Goal: Task Accomplishment & Management: Manage account settings

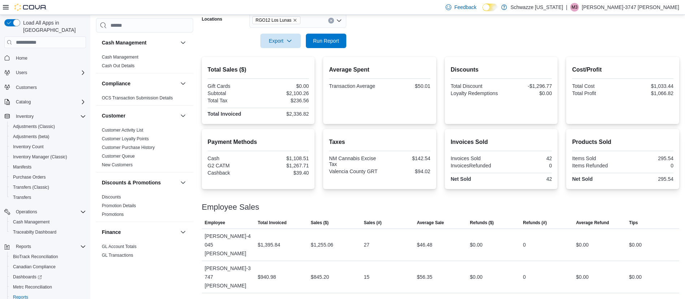
scroll to position [105, 0]
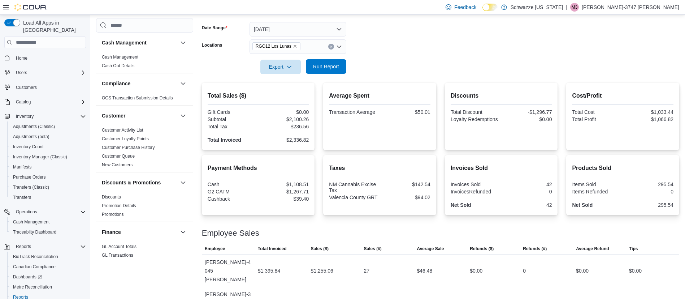
click at [334, 66] on span "Run Report" at bounding box center [326, 66] width 26 height 7
drag, startPoint x: 336, startPoint y: 58, endPoint x: 323, endPoint y: 73, distance: 20.5
click at [336, 58] on div at bounding box center [441, 57] width 478 height 6
click at [324, 71] on span "Run Report" at bounding box center [326, 66] width 32 height 14
click at [337, 62] on span "Run Report" at bounding box center [326, 66] width 32 height 14
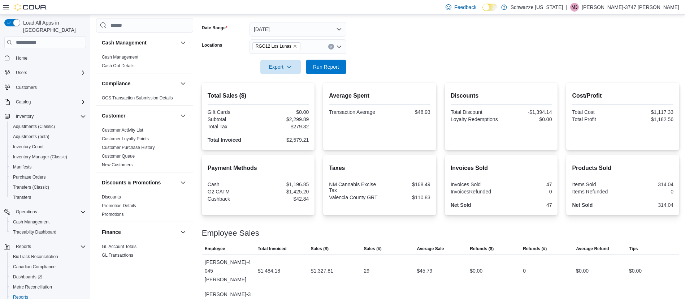
scroll to position [0, 0]
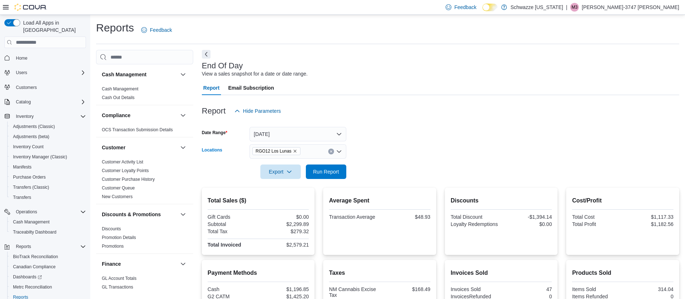
click at [330, 154] on button "Clear input" at bounding box center [331, 151] width 6 height 6
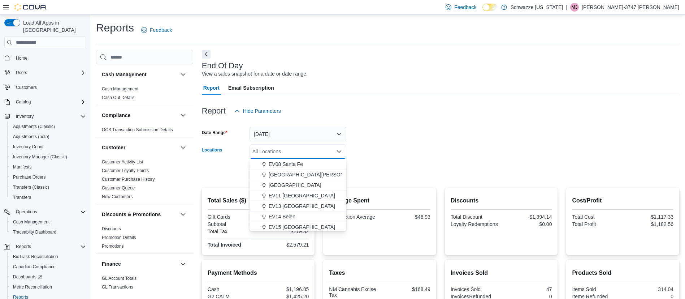
scroll to position [108, 0]
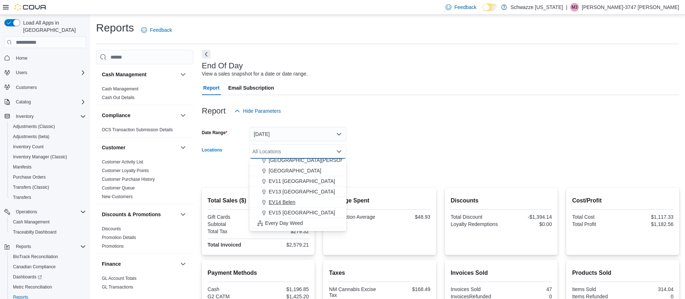
click at [286, 204] on span "EV14 Belen" at bounding box center [282, 201] width 27 height 7
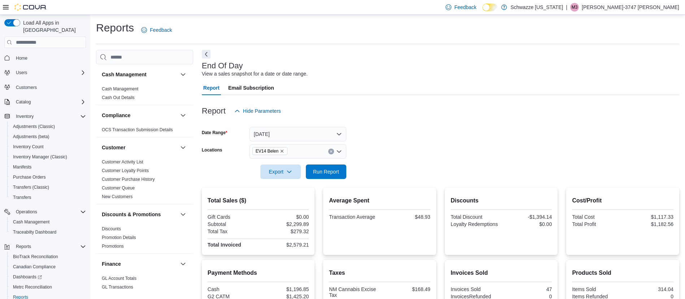
click at [471, 120] on div at bounding box center [441, 122] width 478 height 9
drag, startPoint x: 332, startPoint y: 171, endPoint x: 326, endPoint y: 167, distance: 7.3
click at [331, 171] on span "Run Report" at bounding box center [326, 171] width 26 height 7
click at [330, 152] on icon "Clear input" at bounding box center [331, 151] width 3 height 3
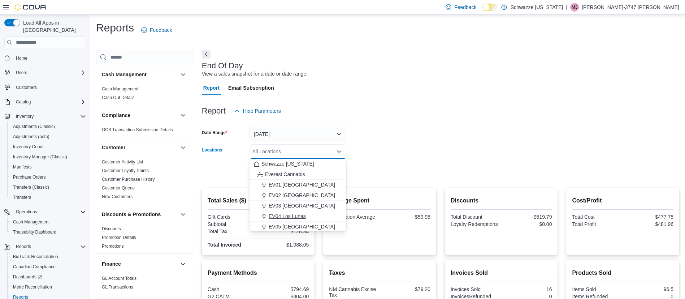
click at [302, 214] on span "EV04 Los Lunas" at bounding box center [287, 215] width 37 height 7
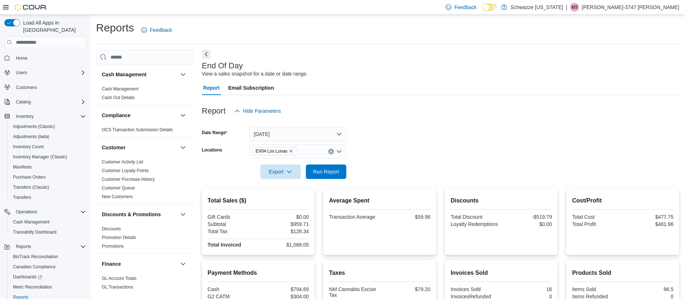
click at [378, 172] on form "Date Range Today Locations EV04 Los Lunas Export Run Report" at bounding box center [441, 148] width 478 height 61
click at [333, 169] on span "Run Report" at bounding box center [326, 171] width 26 height 7
click at [291, 149] on icon "Remove EV04 Los Lunas from selection in this group" at bounding box center [291, 151] width 4 height 4
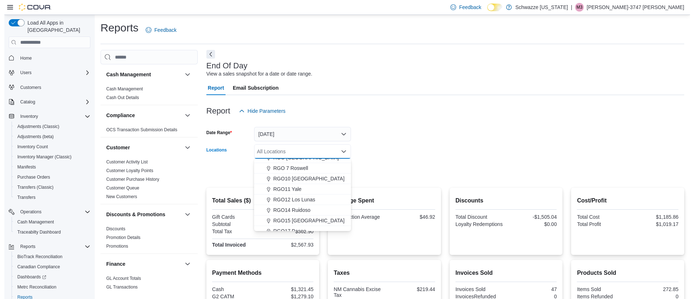
scroll to position [271, 0]
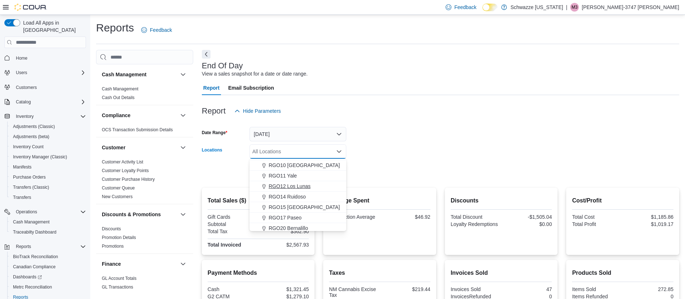
click at [295, 186] on span "RGO12 Los Lunas" at bounding box center [290, 185] width 42 height 7
click at [370, 161] on div at bounding box center [441, 162] width 478 height 6
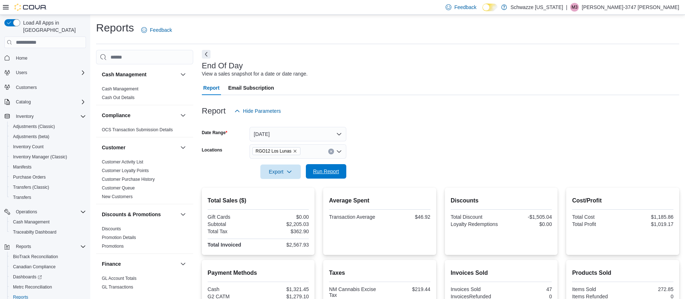
click at [336, 170] on span "Run Report" at bounding box center [326, 171] width 26 height 7
click at [550, 144] on form "Date Range Today Locations RGO12 Los Lunas Export Run Report" at bounding box center [441, 148] width 478 height 61
click at [39, 154] on span "Inventory Manager (Classic)" at bounding box center [40, 157] width 54 height 6
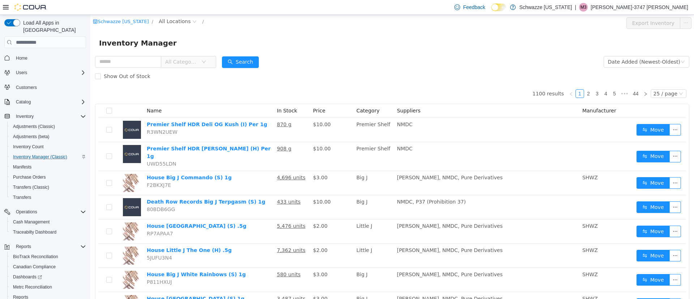
click at [172, 19] on span "All Locations" at bounding box center [175, 21] width 32 height 8
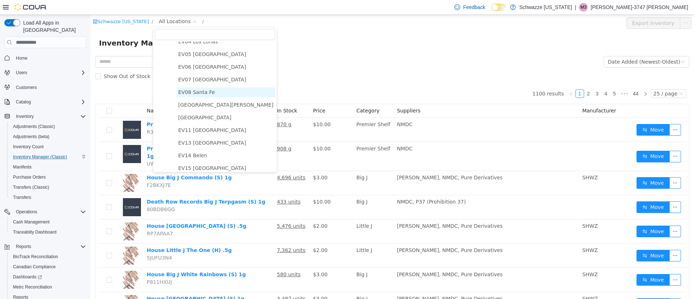
scroll to position [54, 0]
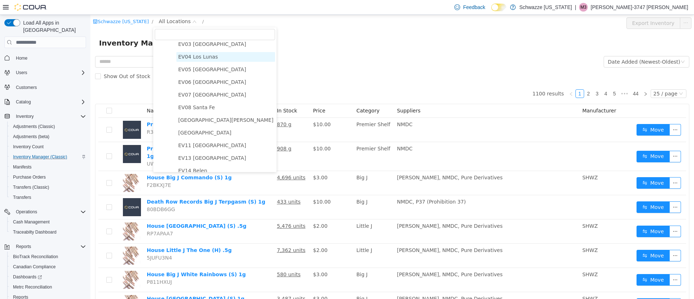
click at [202, 56] on span "EV04 Los Lunas" at bounding box center [198, 57] width 40 height 6
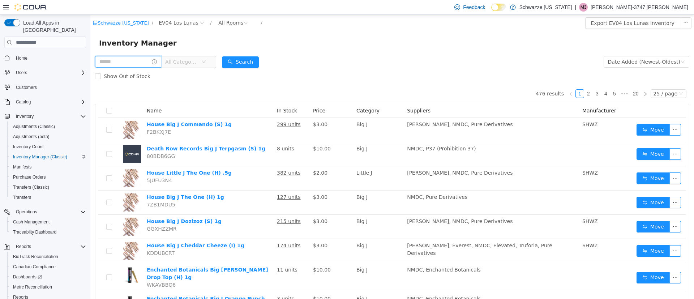
click at [145, 62] on input "text" at bounding box center [128, 62] width 66 height 12
click at [259, 64] on button "Search" at bounding box center [247, 62] width 37 height 12
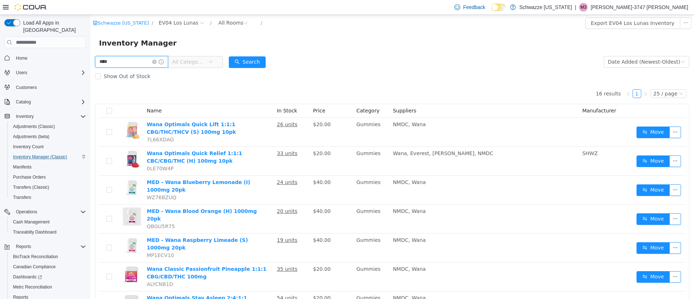
drag, startPoint x: 119, startPoint y: 67, endPoint x: 66, endPoint y: 78, distance: 53.2
click at [90, 78] on html "Schwazze New Mexico / EV04 Los Lunas / All Rooms / Export EV04 Los Lunas Invent…" at bounding box center [391, 157] width 603 height 284
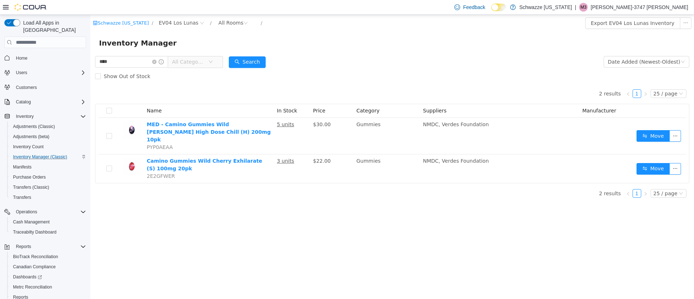
click at [208, 59] on span "All Categories" at bounding box center [190, 61] width 36 height 11
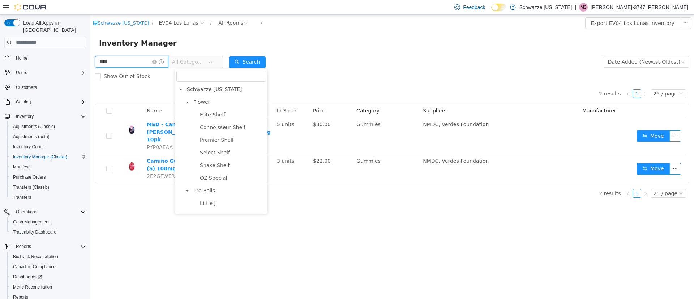
click at [151, 59] on input "****" at bounding box center [131, 62] width 73 height 12
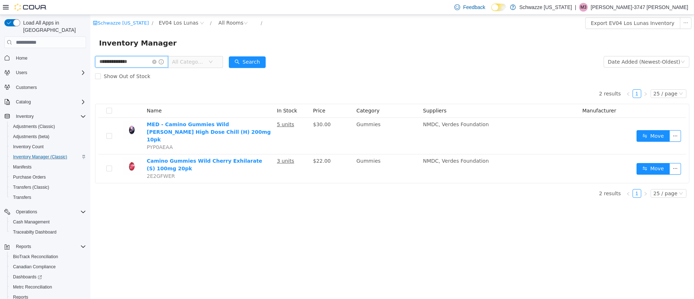
type input "**********"
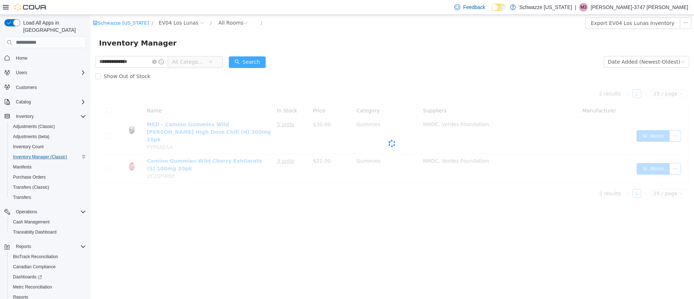
drag, startPoint x: 256, startPoint y: 59, endPoint x: 237, endPoint y: 62, distance: 19.4
click at [256, 59] on button "Search" at bounding box center [247, 62] width 37 height 12
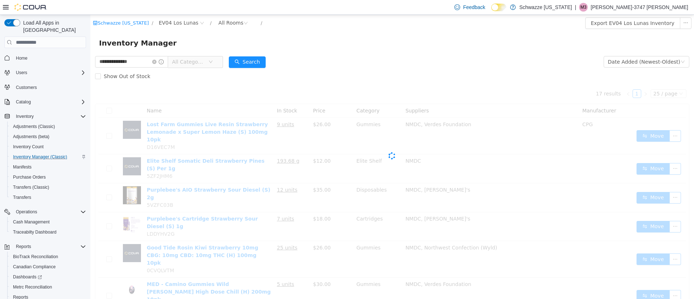
click at [217, 62] on span "All Categories" at bounding box center [192, 62] width 49 height 12
click at [456, 49] on div "Inventory Manager" at bounding box center [391, 42] width 603 height 23
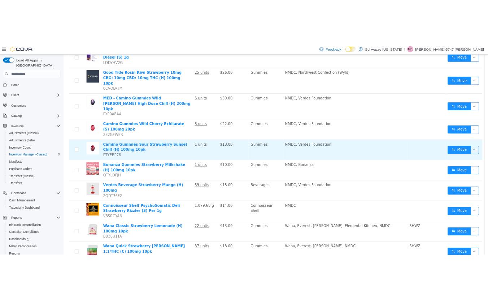
scroll to position [131, 0]
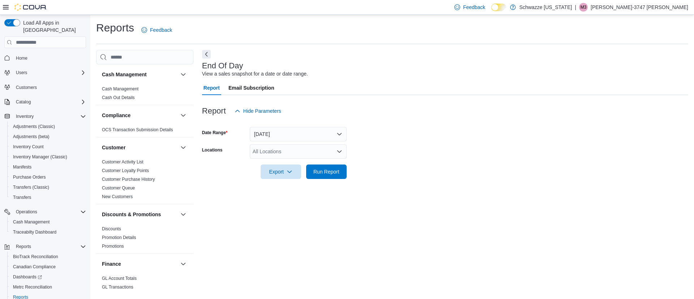
click at [270, 152] on div "All Locations" at bounding box center [298, 151] width 97 height 14
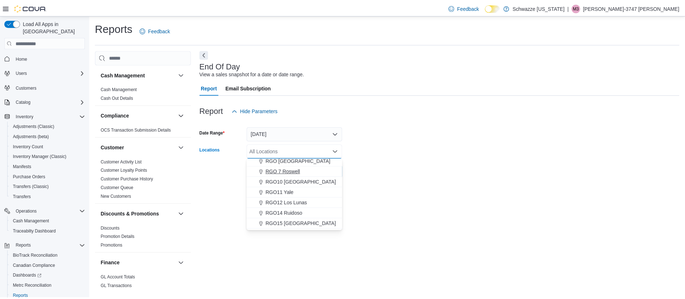
scroll to position [271, 0]
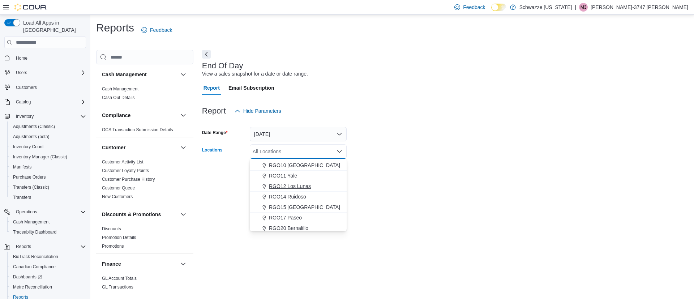
click at [308, 184] on span "RGO12 Los Lunas" at bounding box center [290, 185] width 42 height 7
click at [368, 174] on form "Date Range [DATE] Locations RGO12 [GEOGRAPHIC_DATA] Combo box. Selected. RGO12 …" at bounding box center [445, 148] width 486 height 61
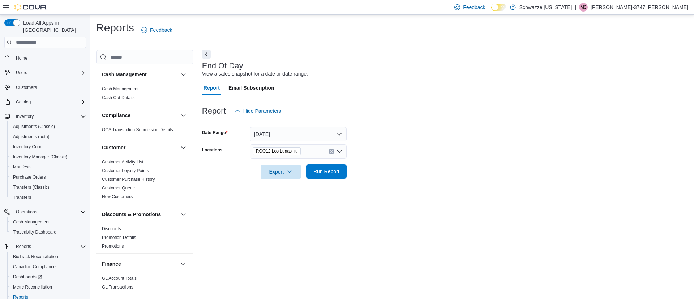
click at [323, 176] on span "Run Report" at bounding box center [326, 171] width 32 height 14
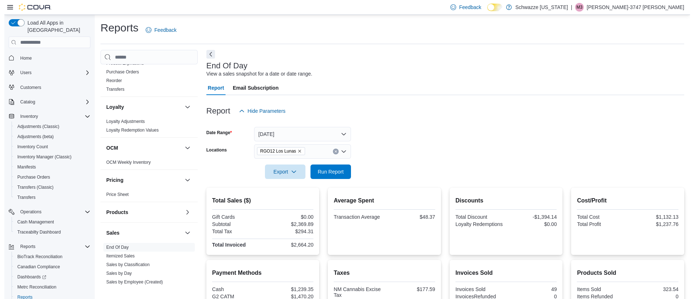
scroll to position [434, 0]
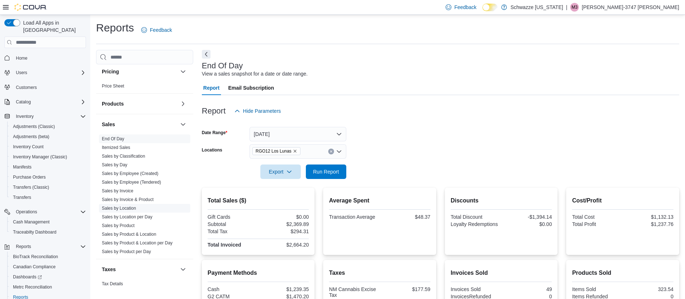
click at [118, 208] on link "Sales by Location" at bounding box center [119, 208] width 34 height 5
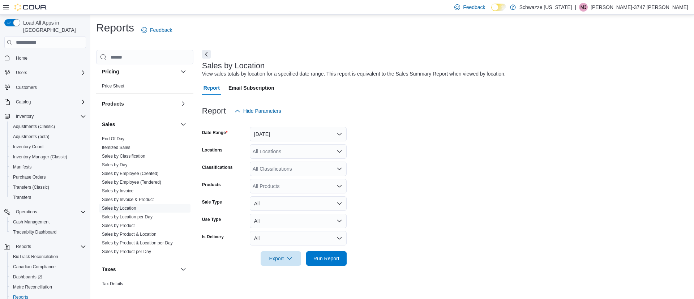
click at [298, 149] on div "All Locations" at bounding box center [298, 151] width 97 height 14
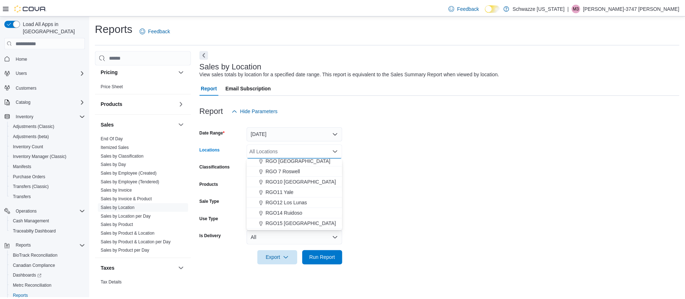
scroll to position [271, 0]
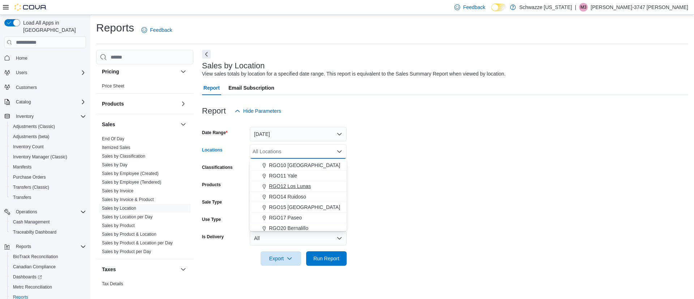
click at [298, 186] on span "RGO12 Los Lunas" at bounding box center [290, 185] width 42 height 7
click at [498, 191] on form "Date Range Yesterday Locations RGO12 Los Lunas Combo box. Selected. RGO12 Los L…" at bounding box center [445, 191] width 486 height 147
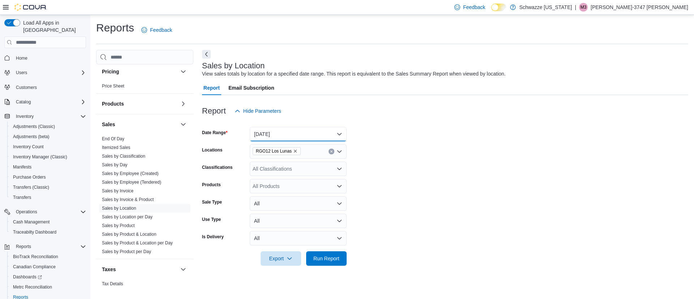
click at [340, 130] on button "Yesterday" at bounding box center [298, 134] width 97 height 14
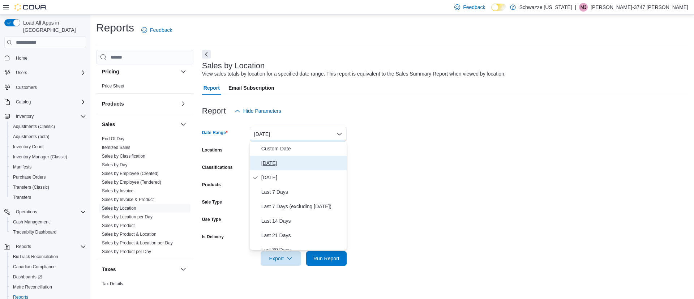
drag, startPoint x: 296, startPoint y: 164, endPoint x: 305, endPoint y: 162, distance: 9.1
click at [296, 163] on span "[DATE]" at bounding box center [302, 163] width 82 height 9
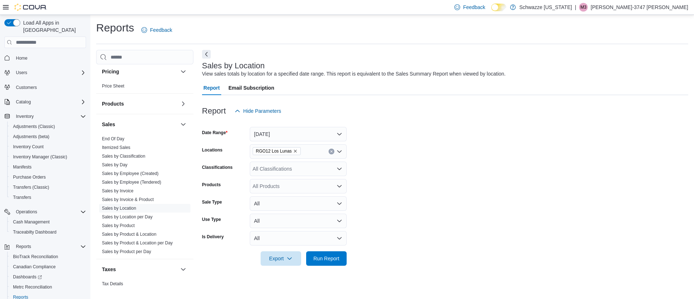
drag, startPoint x: 440, startPoint y: 173, endPoint x: 434, endPoint y: 176, distance: 6.8
click at [440, 172] on form "Date Range Today Locations RGO12 Los Lunas Classifications All Classifications …" at bounding box center [445, 191] width 486 height 147
click at [324, 258] on span "Run Report" at bounding box center [326, 257] width 26 height 7
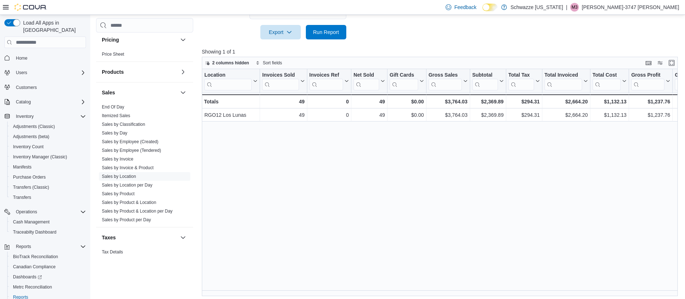
scroll to position [229, 0]
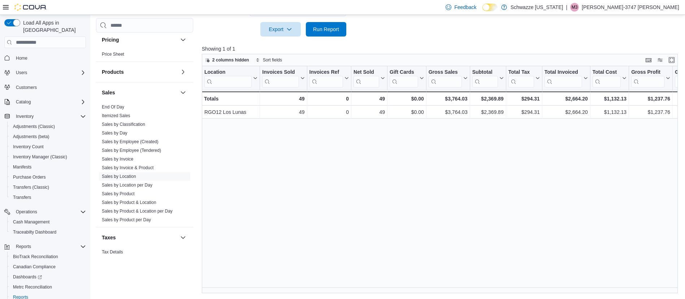
click at [387, 286] on div "Location Click to view column header actions Invoices Sold Click to view column…" at bounding box center [442, 179] width 481 height 227
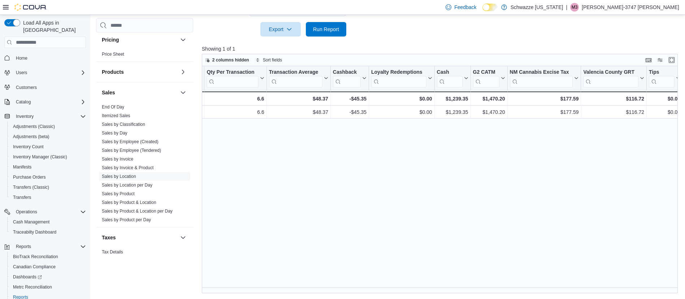
scroll to position [229, 0]
drag, startPoint x: 683, startPoint y: 274, endPoint x: 616, endPoint y: 289, distance: 68.4
click at [617, 289] on div "2 columns hidden Sort fields Location Click to view column header actions Invoi…" at bounding box center [442, 173] width 481 height 239
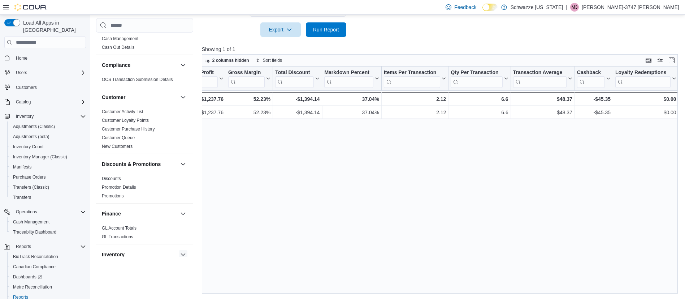
scroll to position [0, 0]
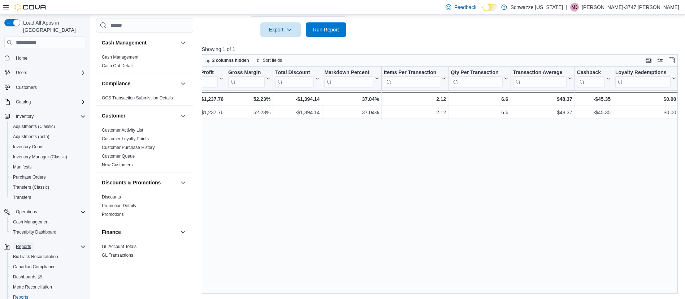
click at [28, 244] on span "Reports" at bounding box center [23, 247] width 15 height 6
click at [27, 244] on span "Reports" at bounding box center [23, 247] width 15 height 6
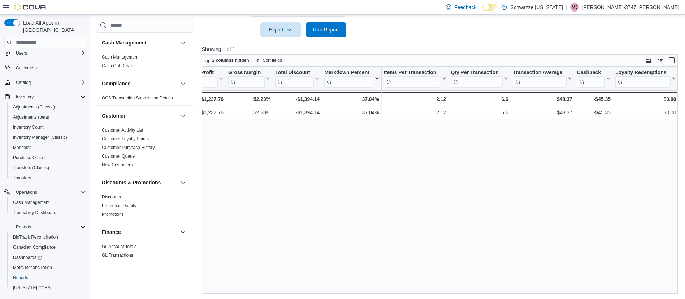
scroll to position [30, 0]
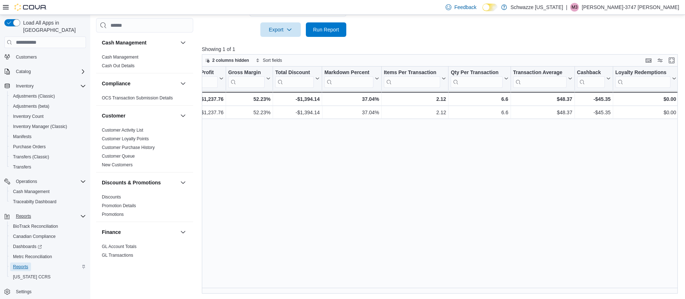
click at [26, 264] on span "Reports" at bounding box center [20, 267] width 15 height 6
click at [24, 264] on span "Reports" at bounding box center [20, 267] width 15 height 6
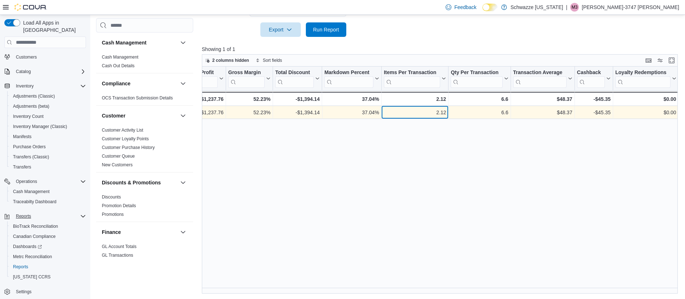
click at [388, 112] on div "2.12" at bounding box center [415, 112] width 63 height 9
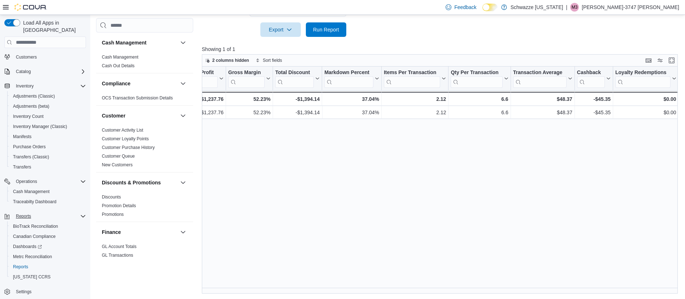
click at [365, 141] on div "Location Click to view column header actions Invoices Sold Click to view column…" at bounding box center [442, 179] width 481 height 227
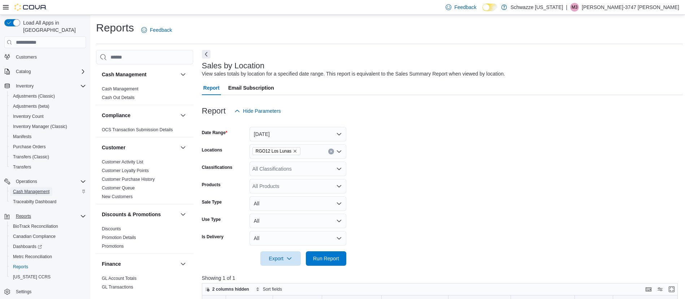
click at [38, 189] on span "Cash Management" at bounding box center [31, 192] width 36 height 6
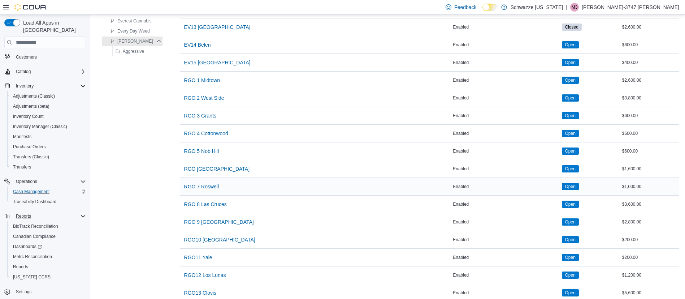
scroll to position [325, 0]
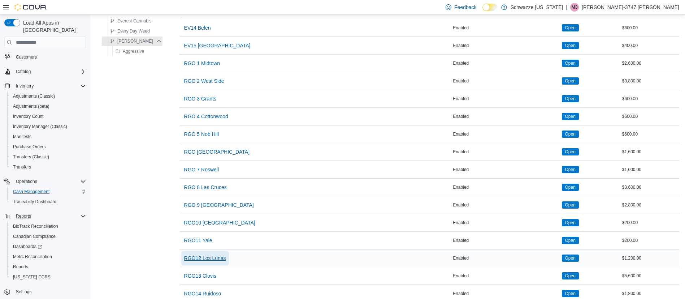
click at [195, 256] on span "RGO12 Los Lunas" at bounding box center [205, 257] width 42 height 7
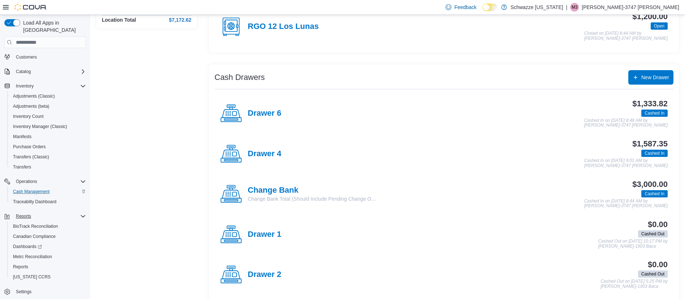
scroll to position [108, 0]
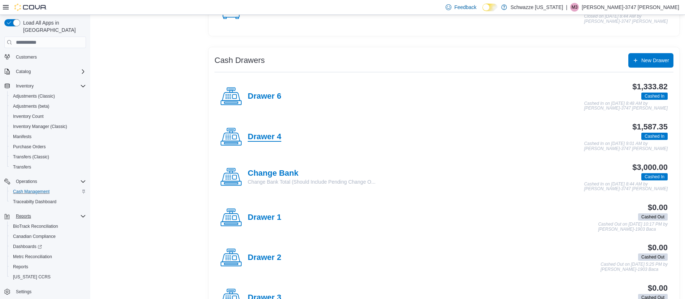
click at [254, 137] on h4 "Drawer 4" at bounding box center [265, 136] width 34 height 9
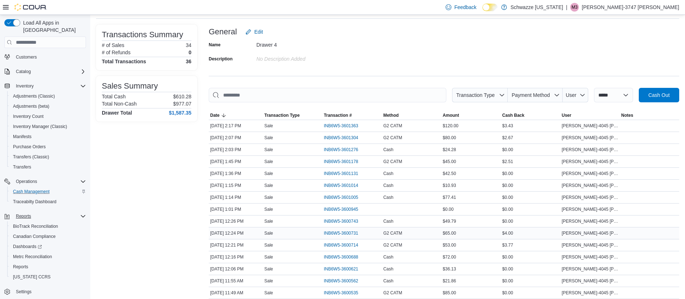
scroll to position [54, 0]
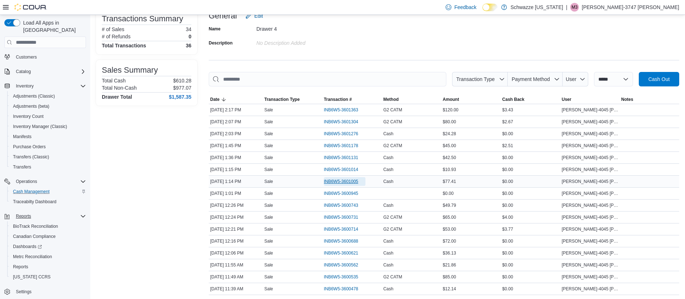
click at [351, 182] on span "INB6W5-3601005" at bounding box center [341, 181] width 34 height 6
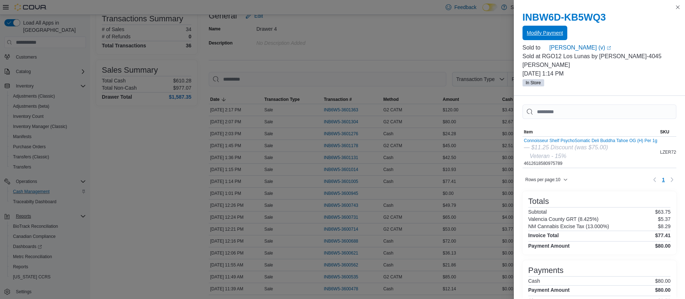
click at [536, 32] on span "Modify Payment" at bounding box center [545, 32] width 36 height 7
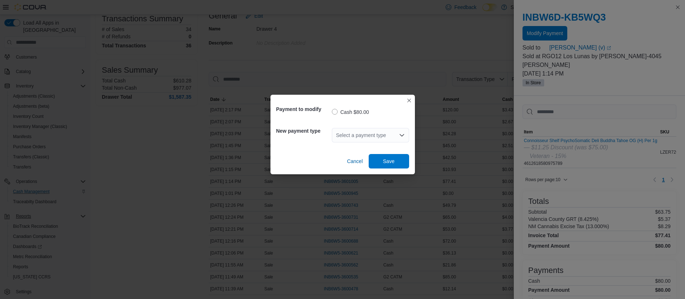
click at [389, 138] on div "Select a payment type" at bounding box center [370, 135] width 77 height 14
click at [373, 156] on span "G2 CATM" at bounding box center [375, 157] width 60 height 7
click at [381, 160] on span "Save" at bounding box center [389, 161] width 32 height 14
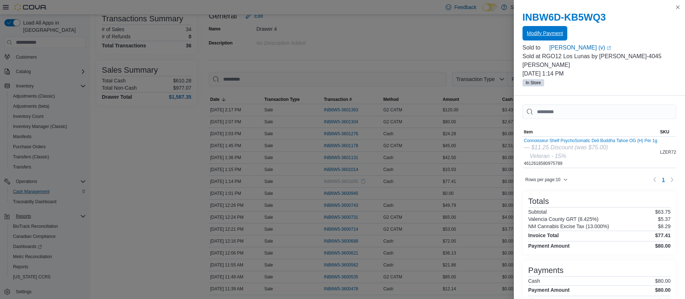
scroll to position [0, 0]
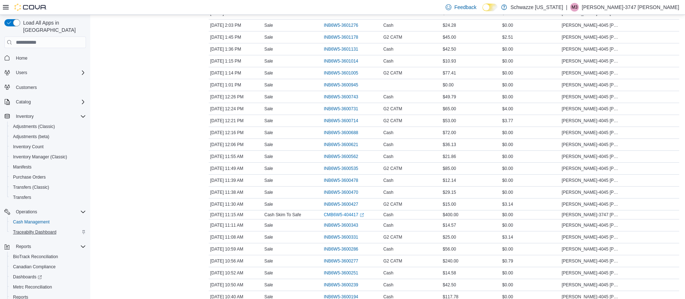
scroll to position [30, 0]
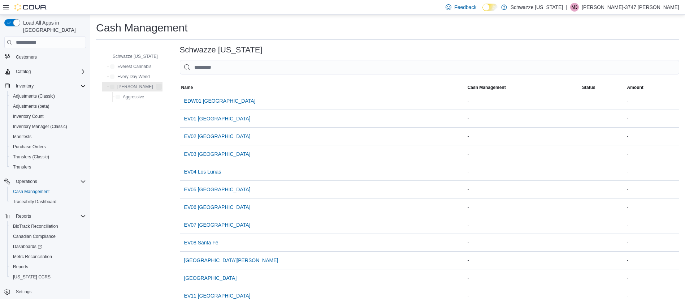
scroll to position [330, 0]
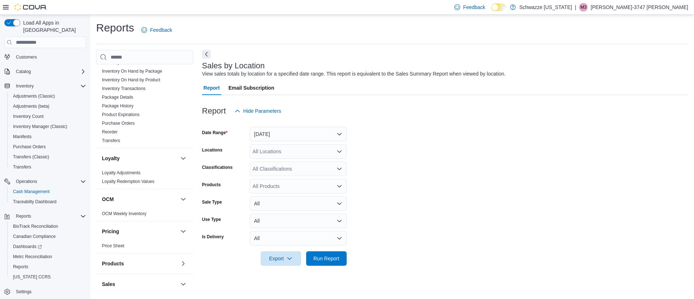
scroll to position [379, 0]
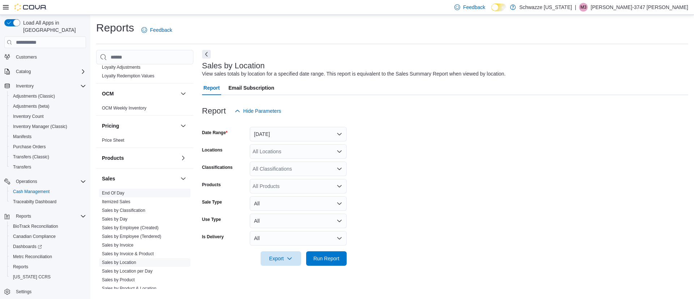
click at [121, 189] on span "End Of Day" at bounding box center [144, 193] width 91 height 9
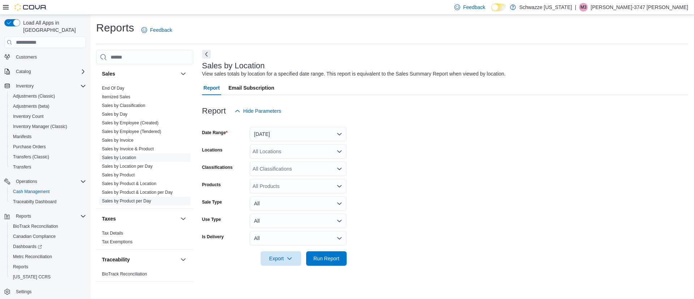
scroll to position [322, 0]
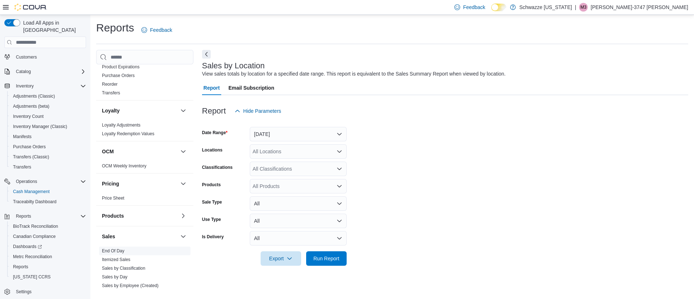
click at [116, 253] on span "End Of Day" at bounding box center [113, 251] width 22 height 6
click at [117, 251] on link "End Of Day" at bounding box center [113, 250] width 22 height 5
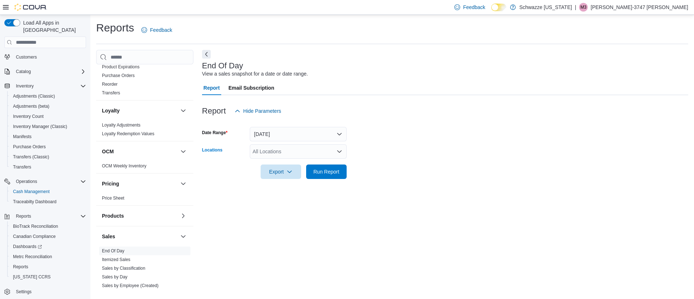
click at [298, 154] on div "All Locations" at bounding box center [298, 151] width 97 height 14
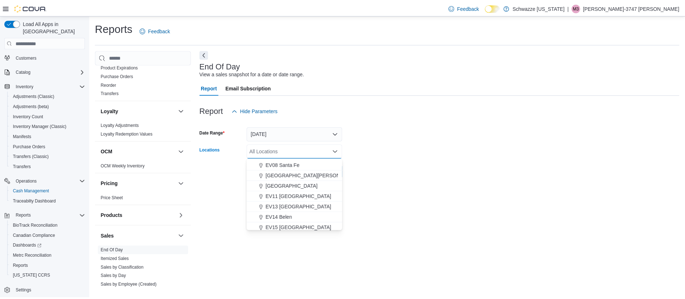
scroll to position [108, 0]
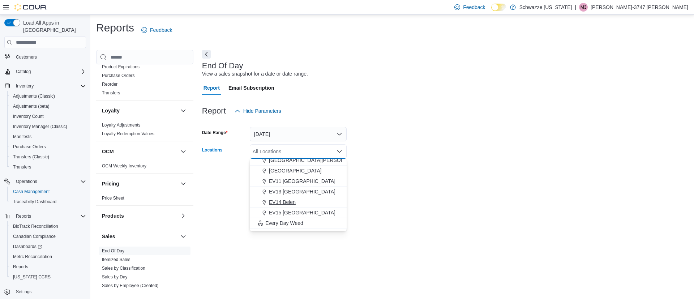
click at [283, 202] on span "EV14 Belen" at bounding box center [282, 201] width 27 height 7
click at [401, 177] on form "Date Range Today Locations EV14 Belen Combo box. Selected. EV14 Belen. Press Ba…" at bounding box center [445, 148] width 486 height 61
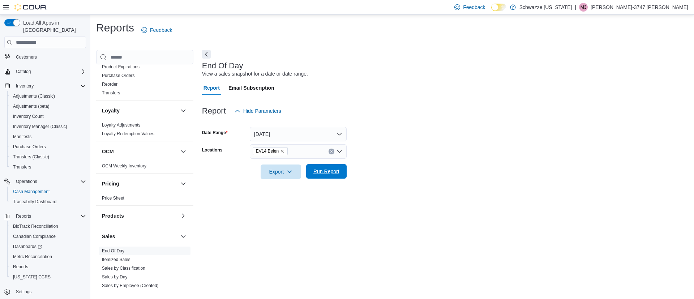
click at [313, 174] on span "Run Report" at bounding box center [326, 171] width 26 height 7
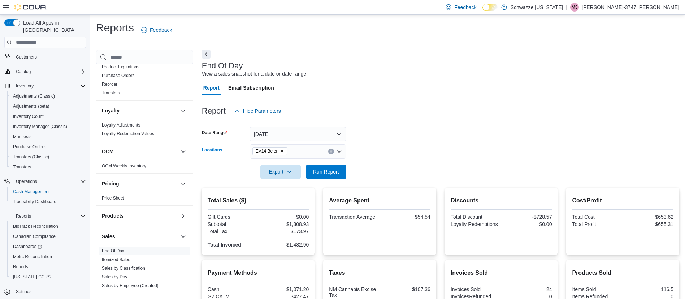
click at [332, 151] on icon "Clear input" at bounding box center [331, 151] width 3 height 3
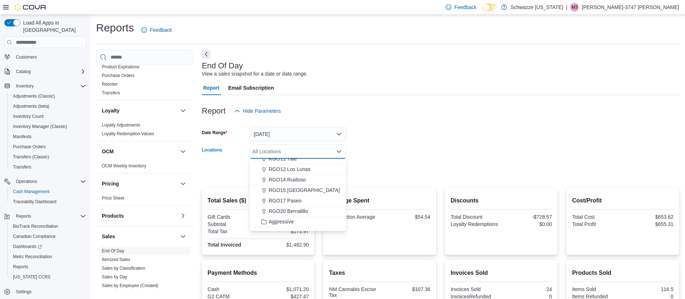
scroll to position [271, 0]
click at [296, 184] on span "RGO12 Los Lunas" at bounding box center [290, 185] width 42 height 7
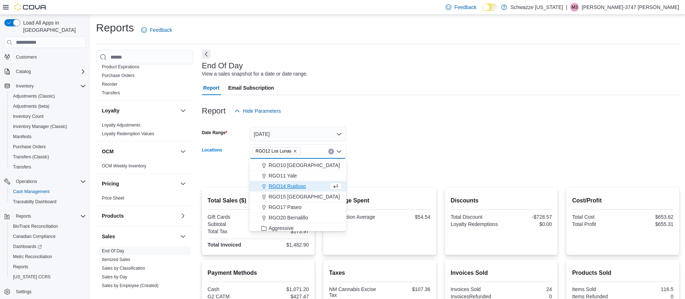
click at [508, 134] on form "Date Range Today Locations RGO12 Los Lunas Combo box. Selected. RGO12 Los Lunas…" at bounding box center [441, 148] width 478 height 61
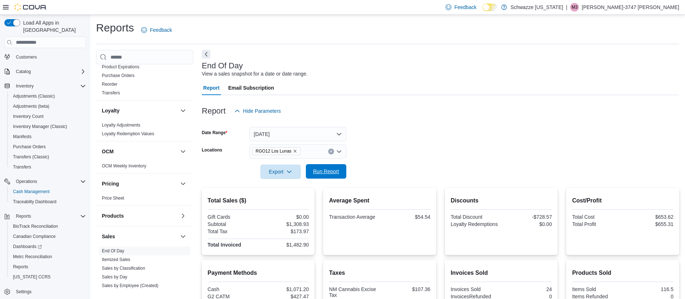
click at [328, 170] on span "Run Report" at bounding box center [326, 171] width 26 height 7
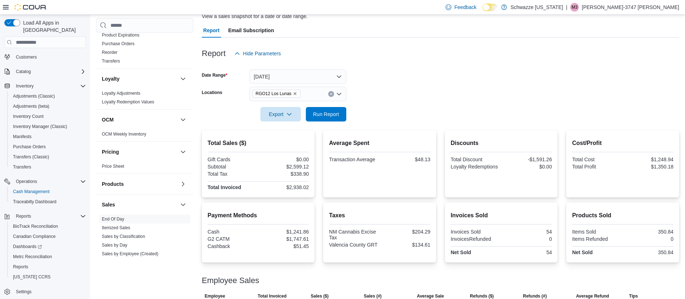
scroll to position [105, 0]
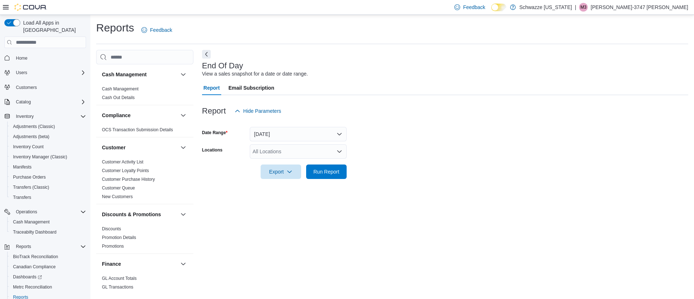
click at [288, 155] on div "All Locations" at bounding box center [298, 151] width 97 height 14
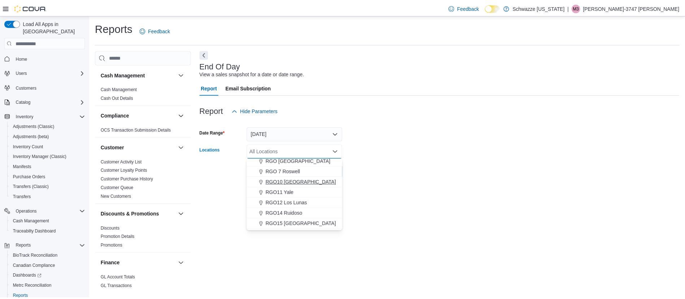
scroll to position [271, 0]
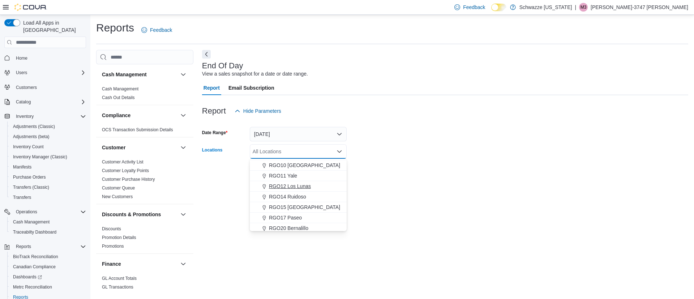
click at [298, 186] on span "RGO12 Los Lunas" at bounding box center [290, 185] width 42 height 7
click at [465, 161] on div at bounding box center [445, 162] width 486 height 6
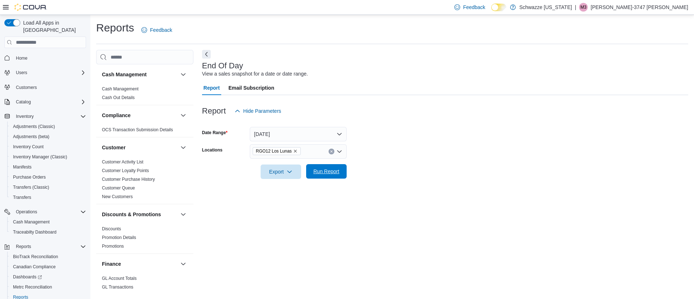
click at [325, 167] on span "Run Report" at bounding box center [326, 171] width 32 height 14
